Goal: Task Accomplishment & Management: Manage account settings

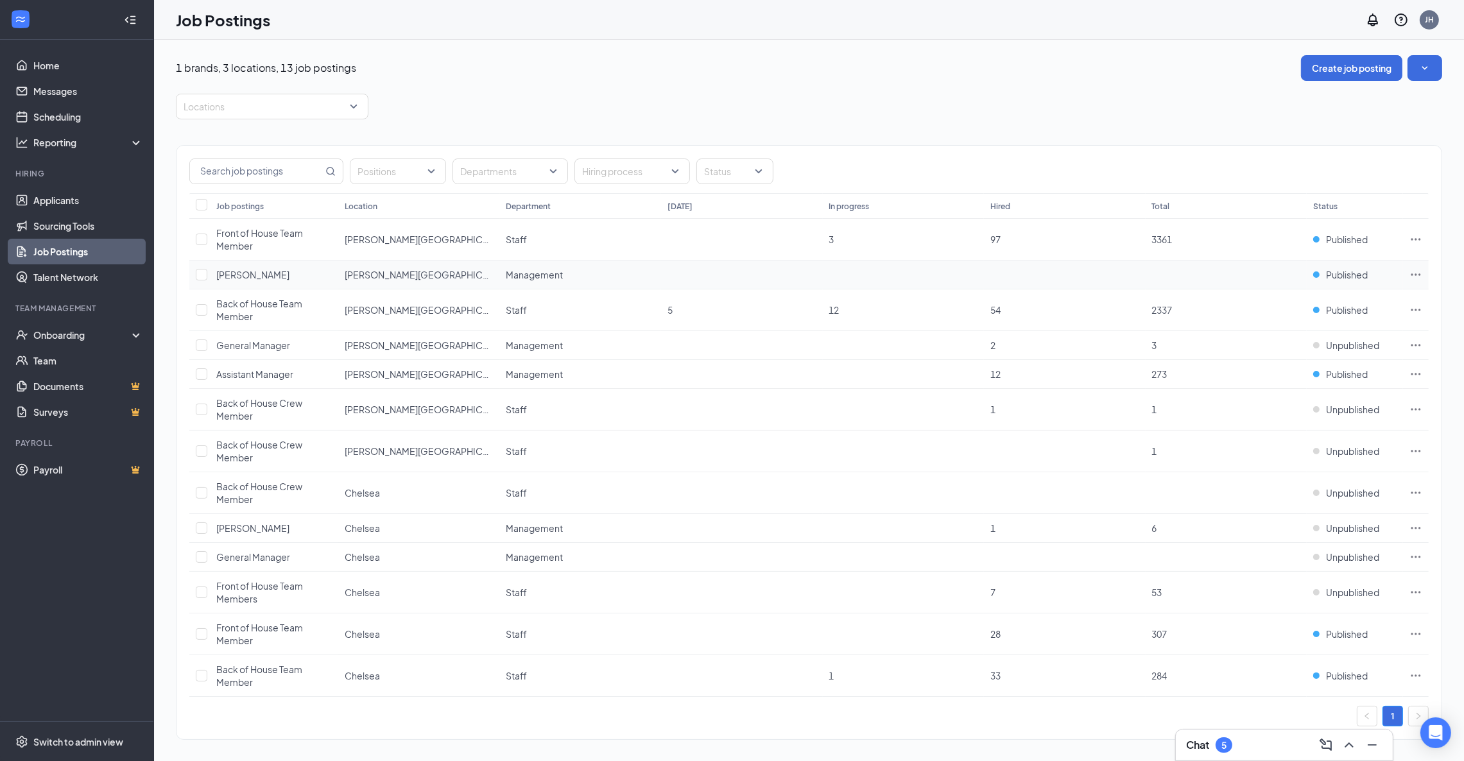
click at [1416, 275] on icon "Ellipses" at bounding box center [1417, 275] width 10 height 2
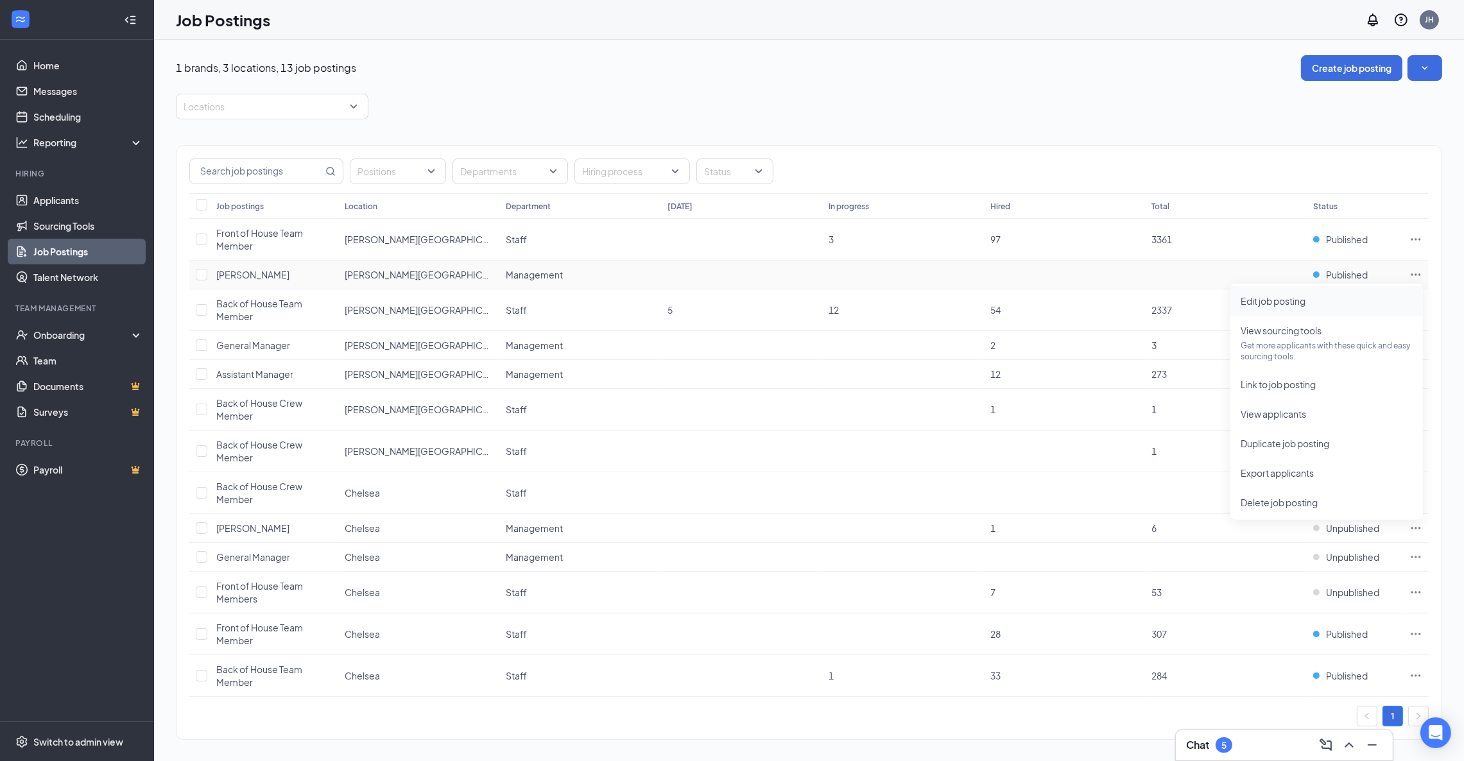
click at [1308, 299] on span "Edit job posting" at bounding box center [1327, 301] width 172 height 14
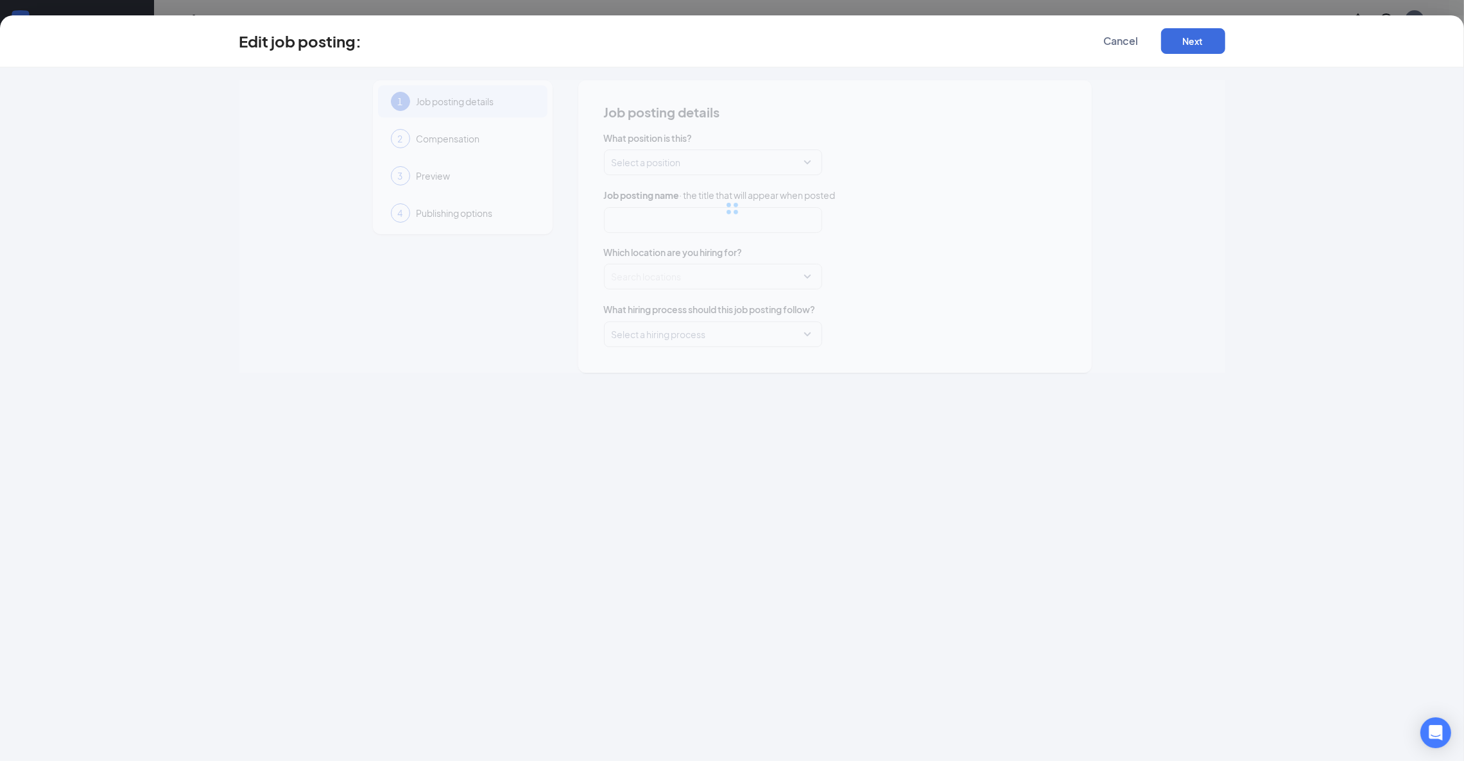
type input "[PERSON_NAME]"
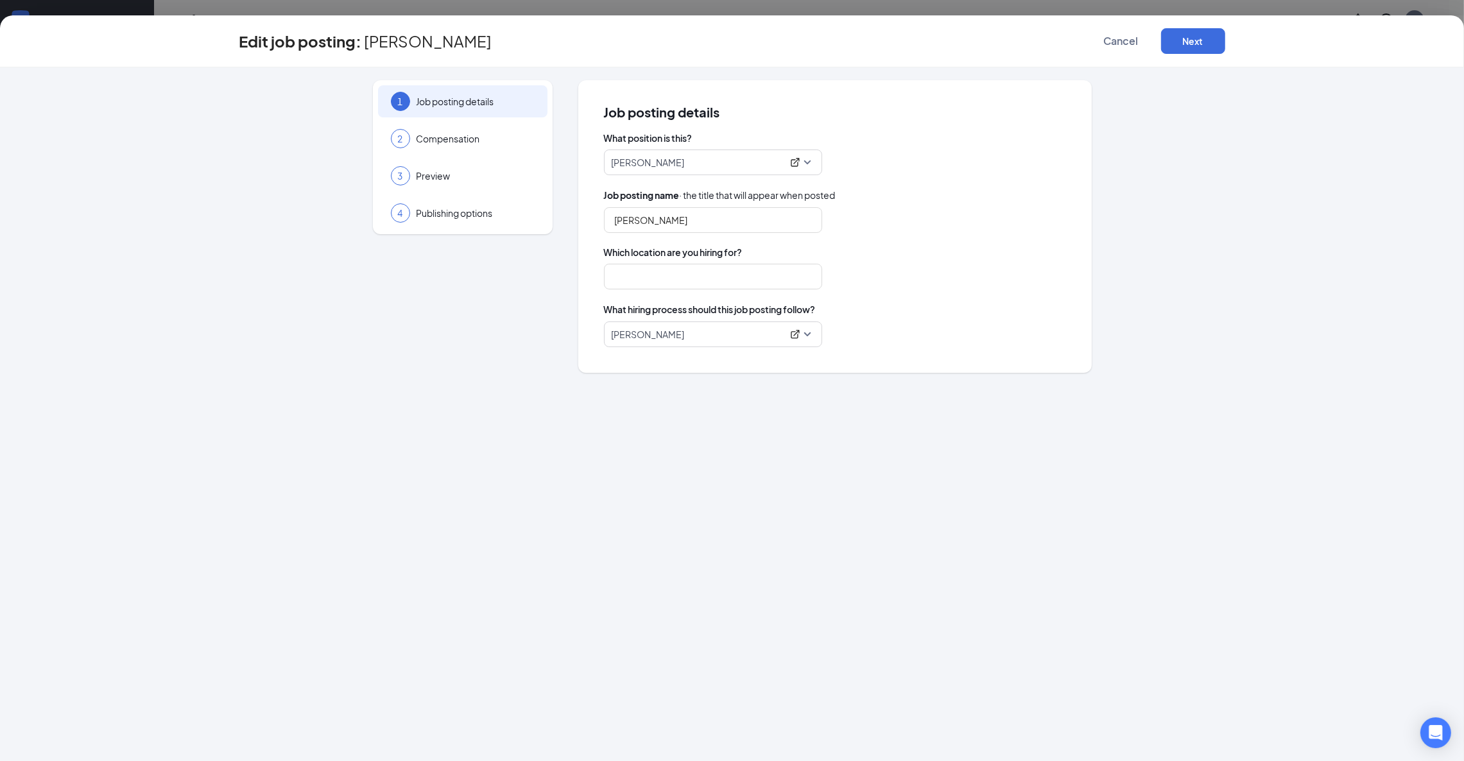
type input "[PERSON_NAME][GEOGRAPHIC_DATA]"
click at [1189, 40] on button "Next" at bounding box center [1193, 41] width 64 height 26
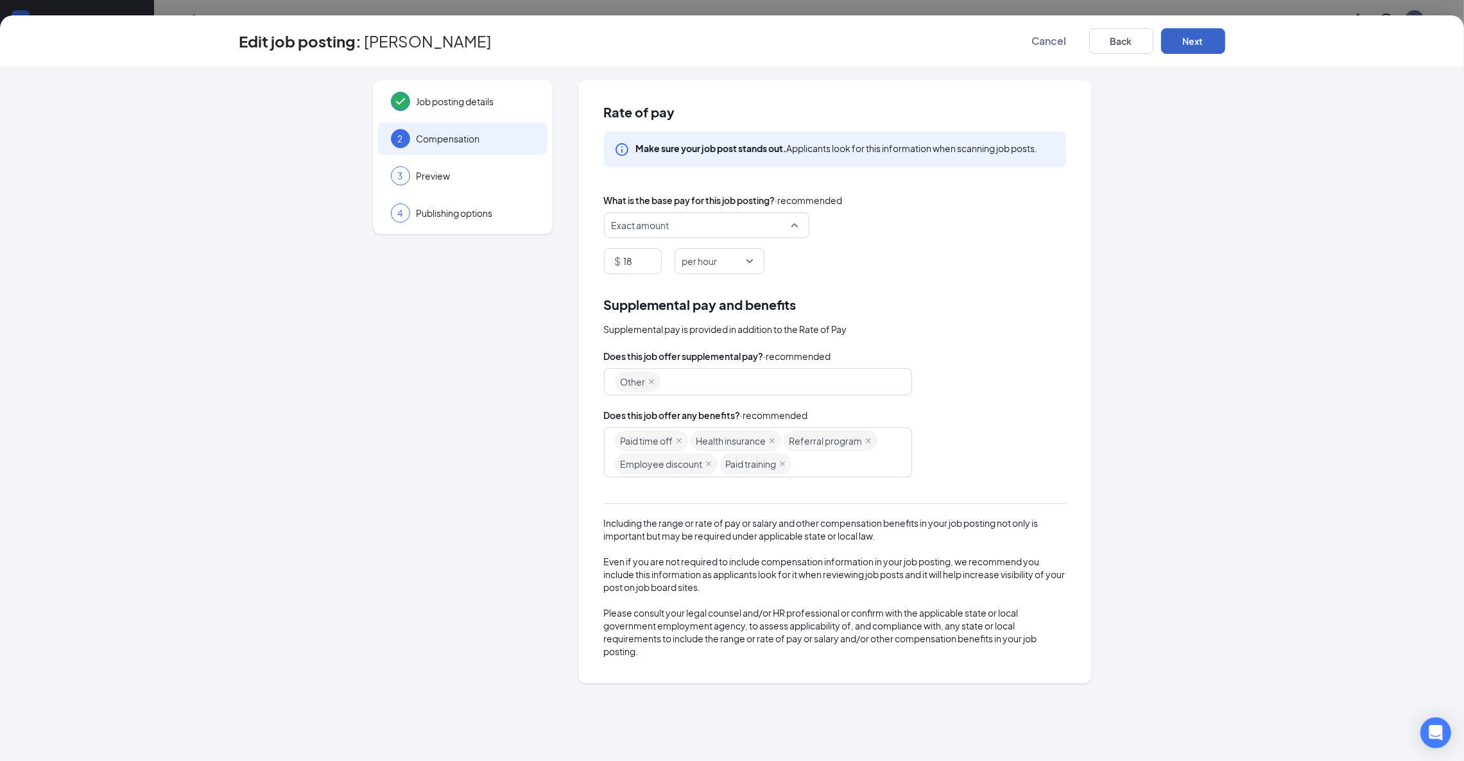
click at [793, 227] on span "Exact amount" at bounding box center [707, 225] width 190 height 24
click at [721, 347] on span "Up to" at bounding box center [706, 350] width 185 height 14
click at [654, 270] on input "18" at bounding box center [658, 261] width 69 height 24
type input "17"
click at [1185, 41] on button "Next" at bounding box center [1193, 41] width 64 height 26
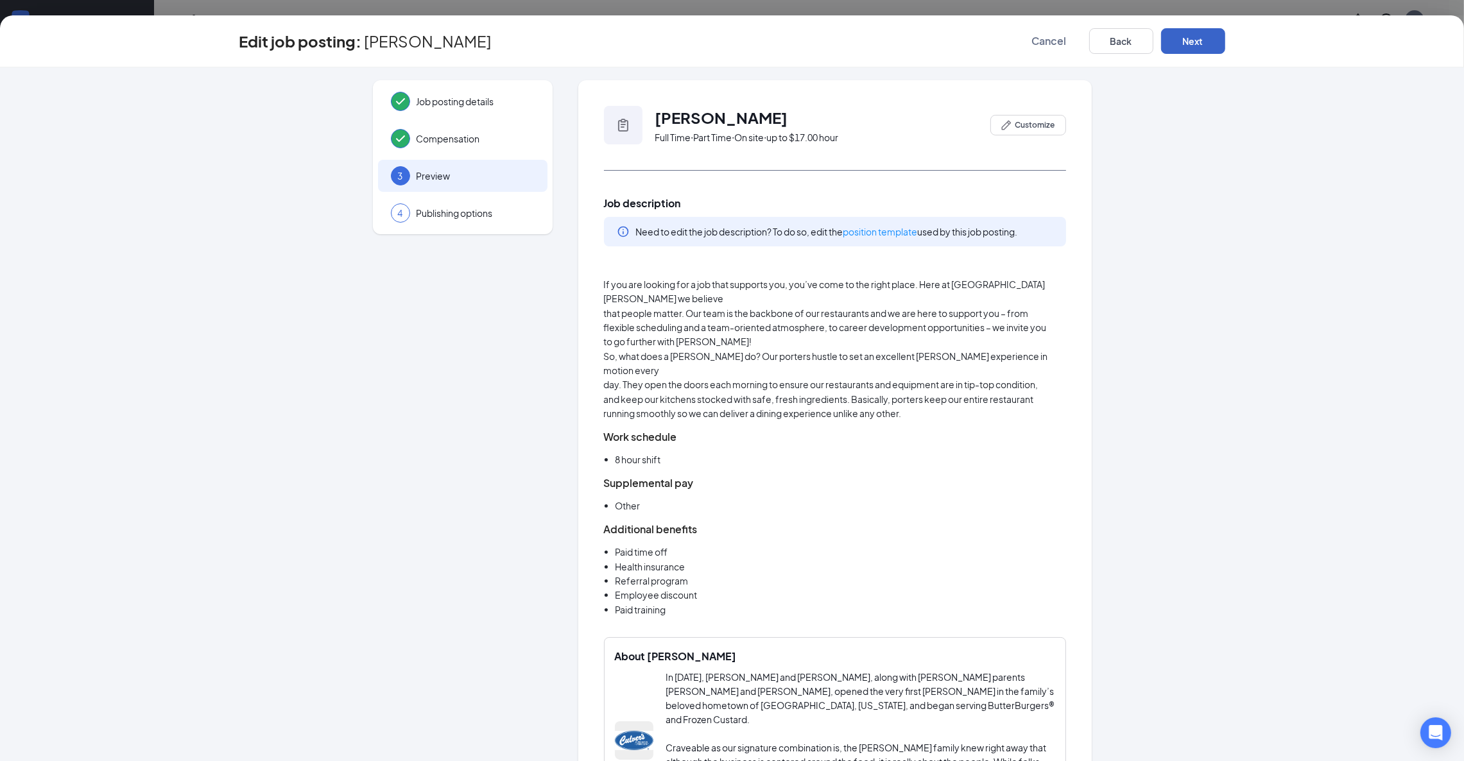
click at [1185, 41] on button "Next" at bounding box center [1193, 41] width 64 height 26
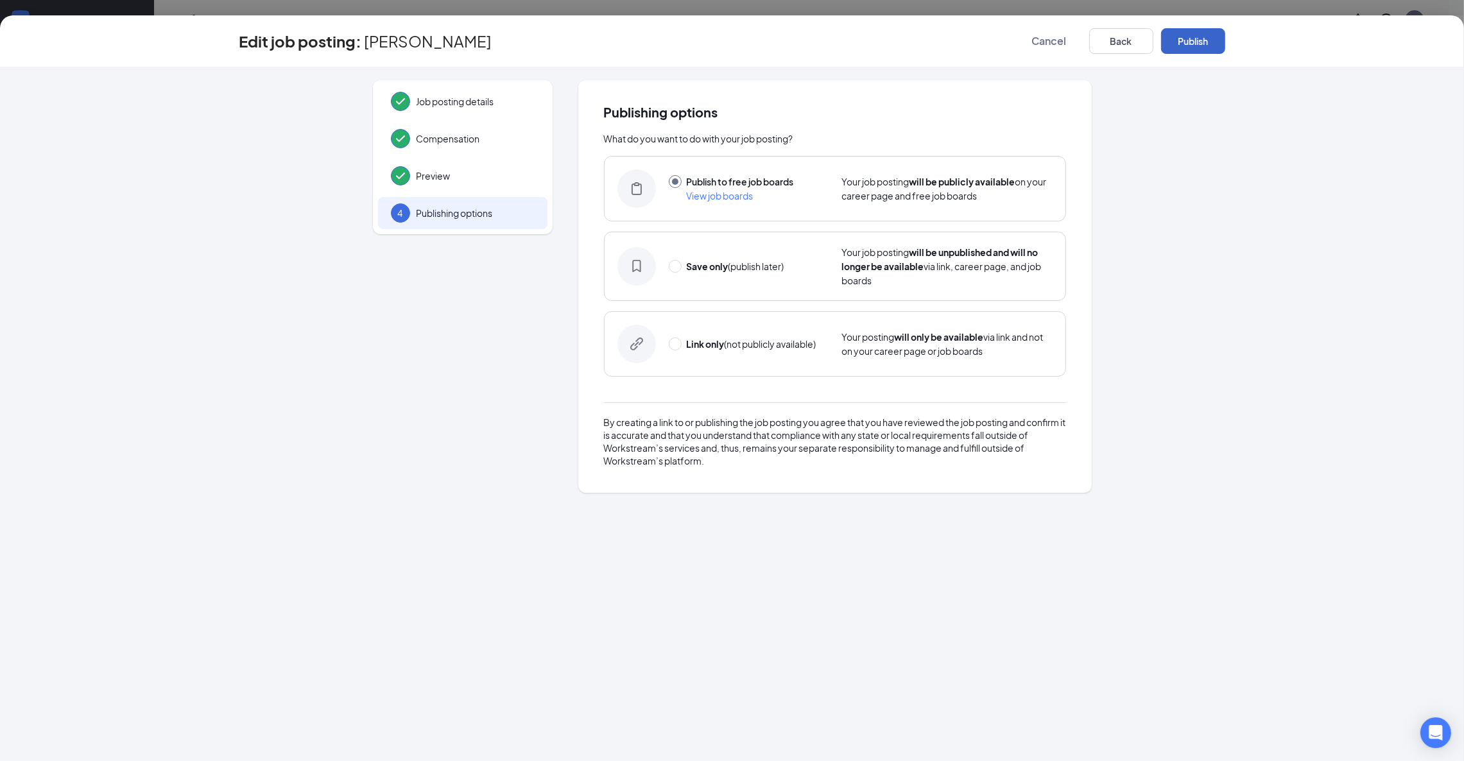
click at [1185, 41] on button "Publish" at bounding box center [1193, 41] width 64 height 26
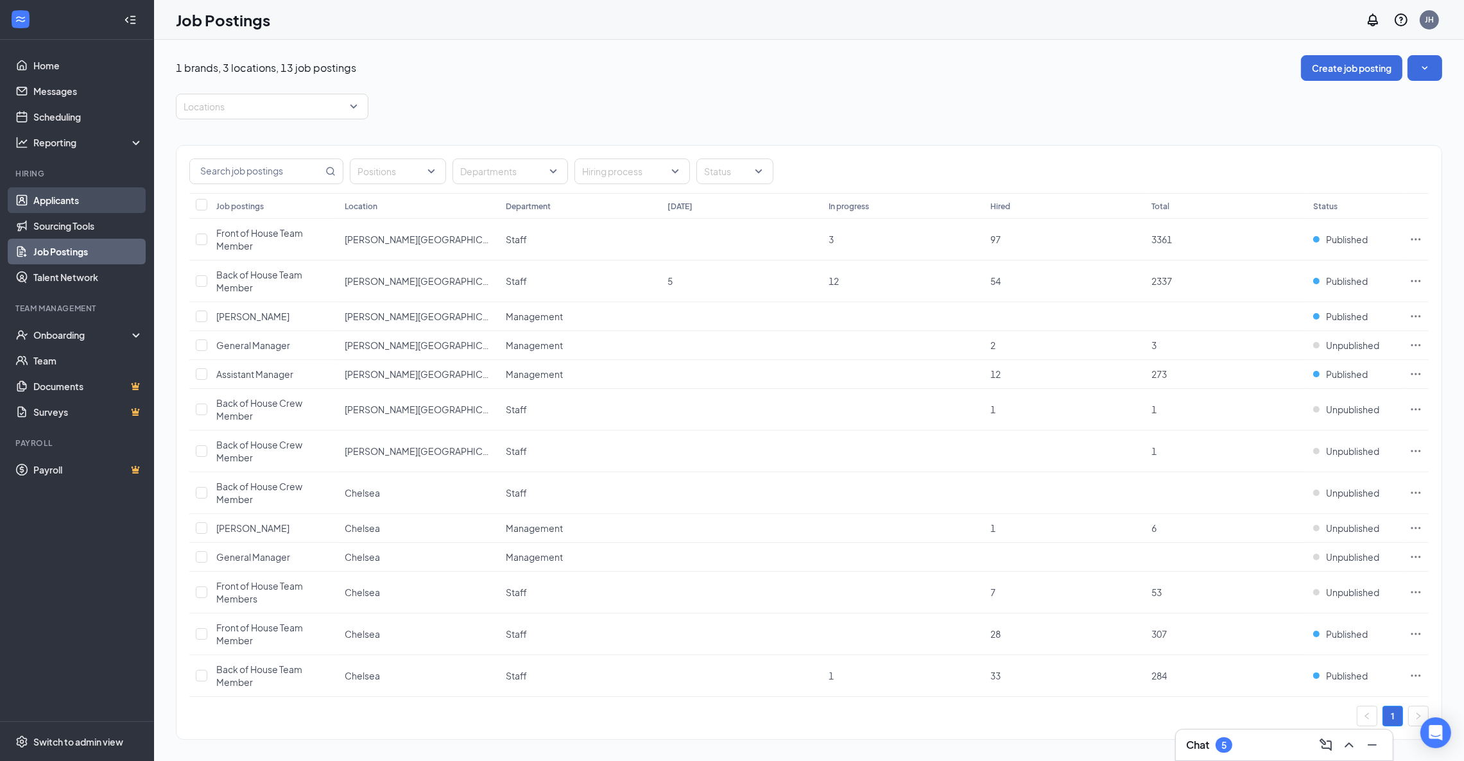
click at [55, 200] on link "Applicants" at bounding box center [88, 200] width 110 height 26
